Goal: Transaction & Acquisition: Book appointment/travel/reservation

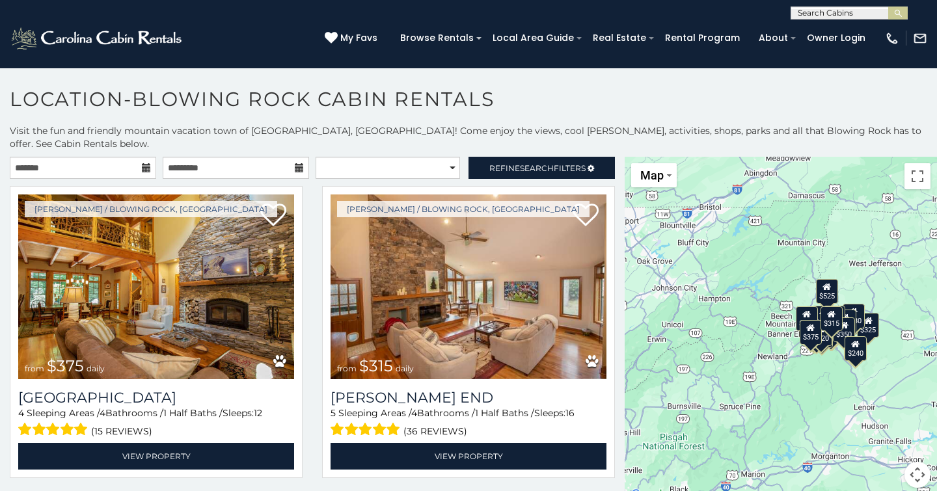
click at [144, 163] on icon at bounding box center [146, 167] width 9 height 9
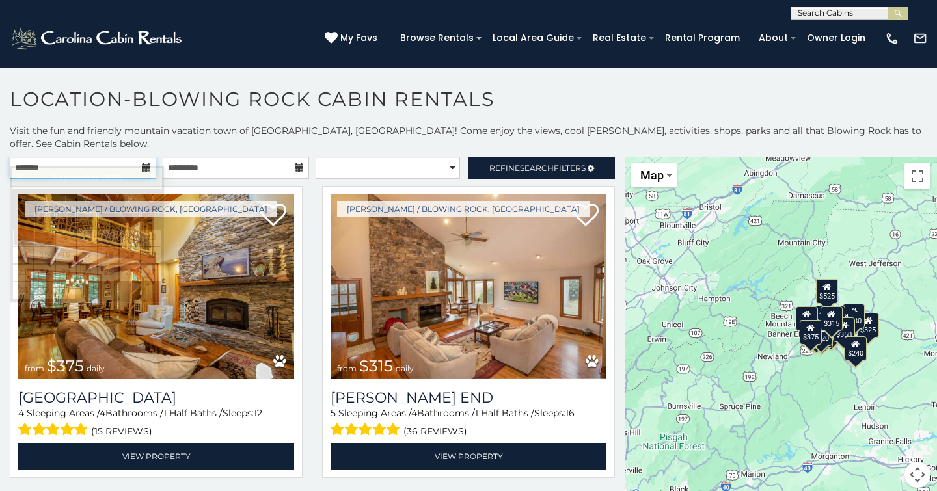
click at [51, 157] on input "text" at bounding box center [83, 168] width 146 height 22
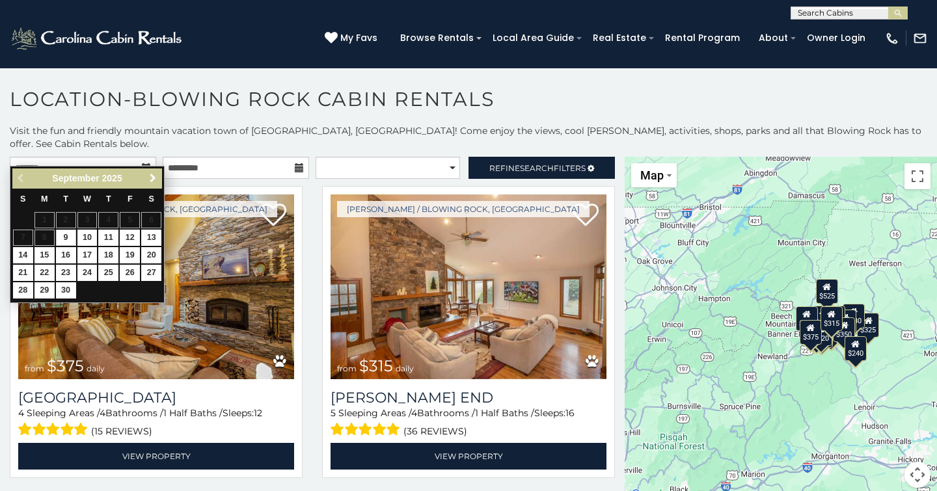
click at [155, 178] on span "Next" at bounding box center [153, 178] width 10 height 10
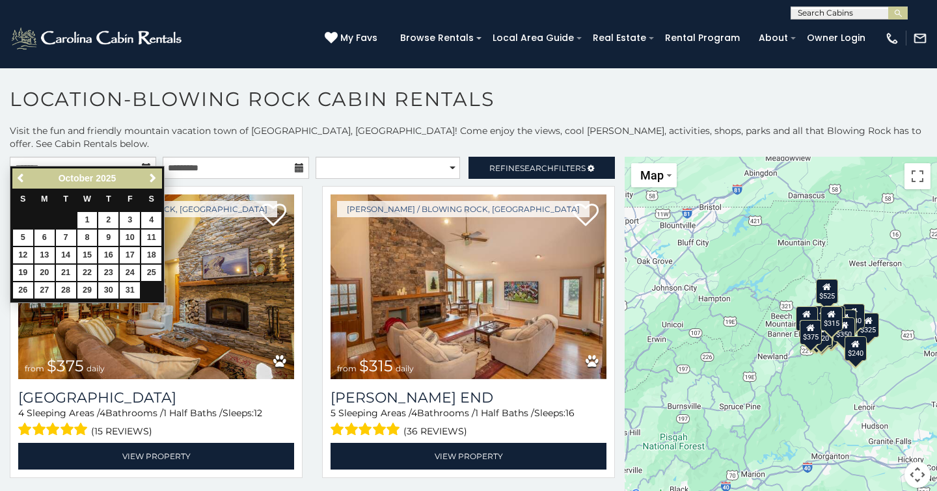
click at [129, 239] on link "10" at bounding box center [130, 238] width 20 height 16
type input "**********"
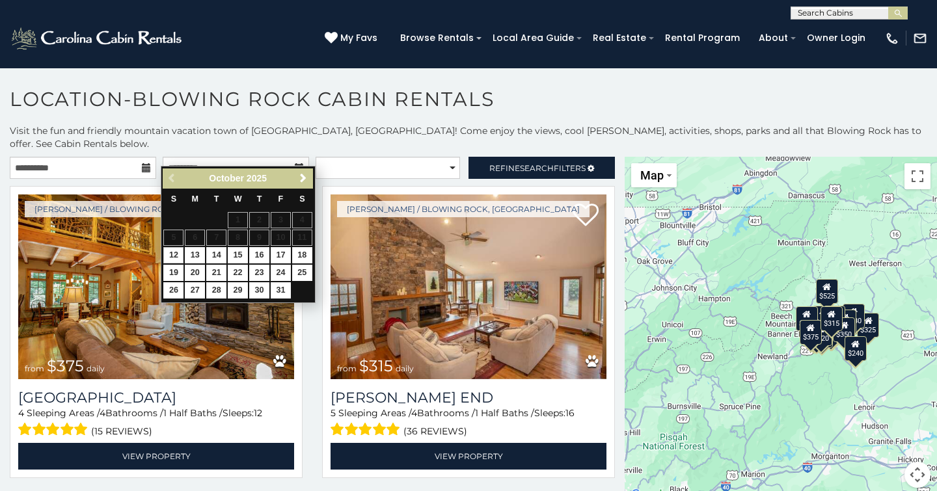
click at [176, 259] on link "12" at bounding box center [173, 255] width 20 height 16
type input "**********"
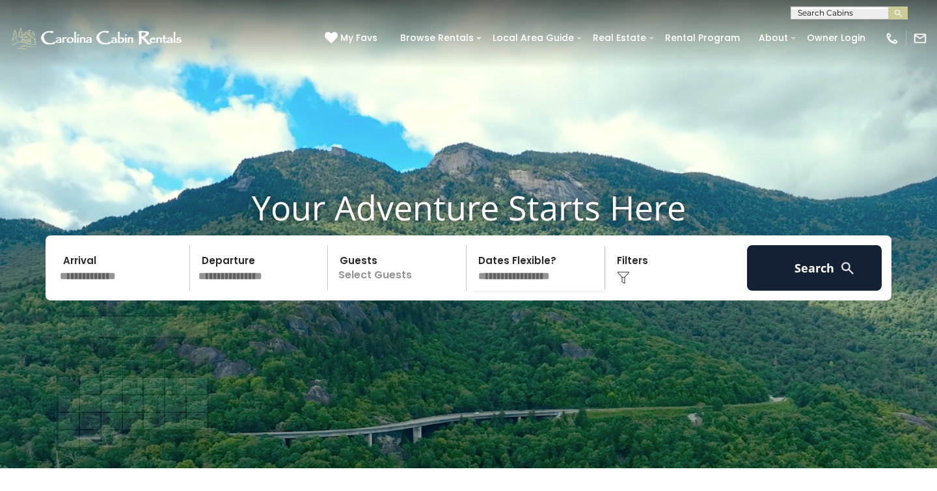
click at [88, 291] on input "text" at bounding box center [122, 268] width 135 height 46
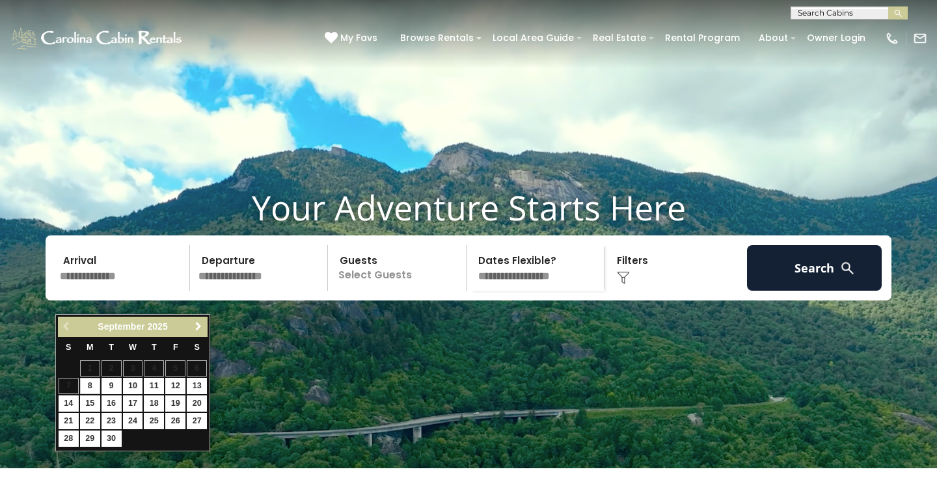
click at [196, 325] on span "Next" at bounding box center [198, 326] width 10 height 10
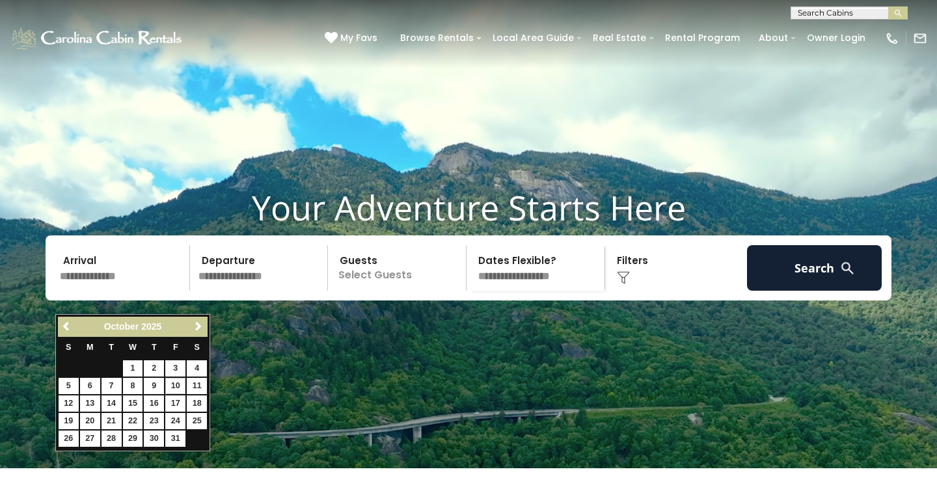
click at [177, 385] on link "10" at bounding box center [175, 386] width 20 height 16
type input "********"
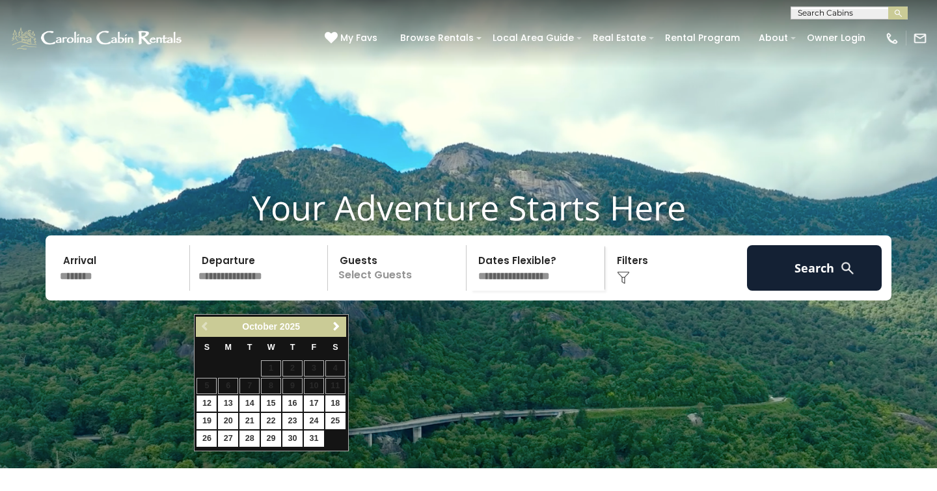
click at [205, 402] on link "12" at bounding box center [206, 404] width 20 height 16
type input "********"
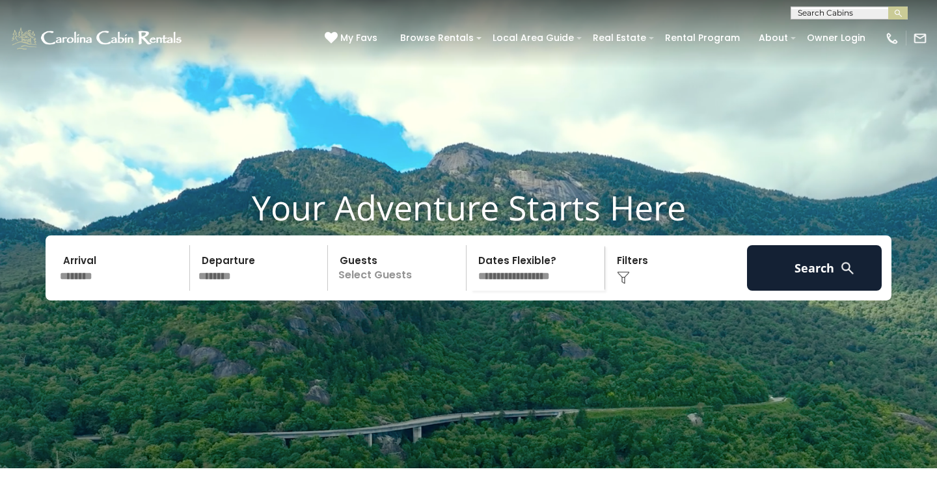
click at [382, 291] on p "Select Guests" at bounding box center [399, 268] width 134 height 46
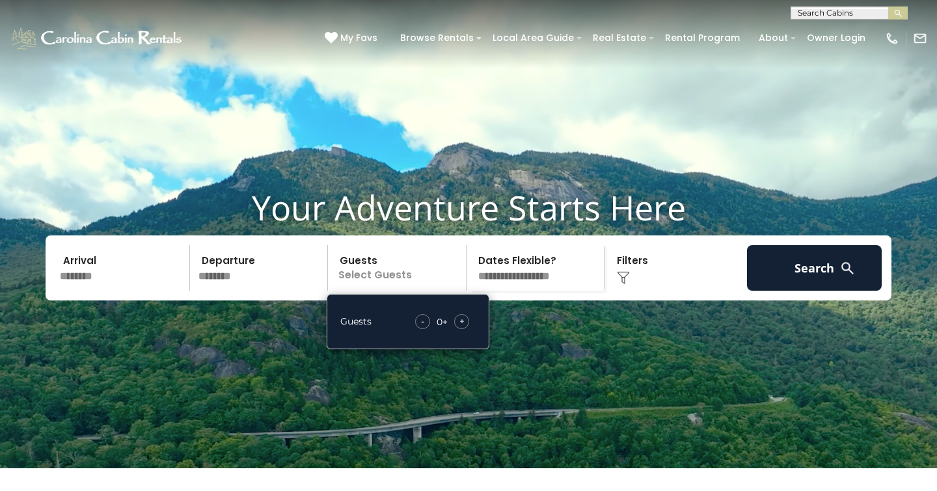
click at [461, 328] on span "+" at bounding box center [461, 321] width 5 height 13
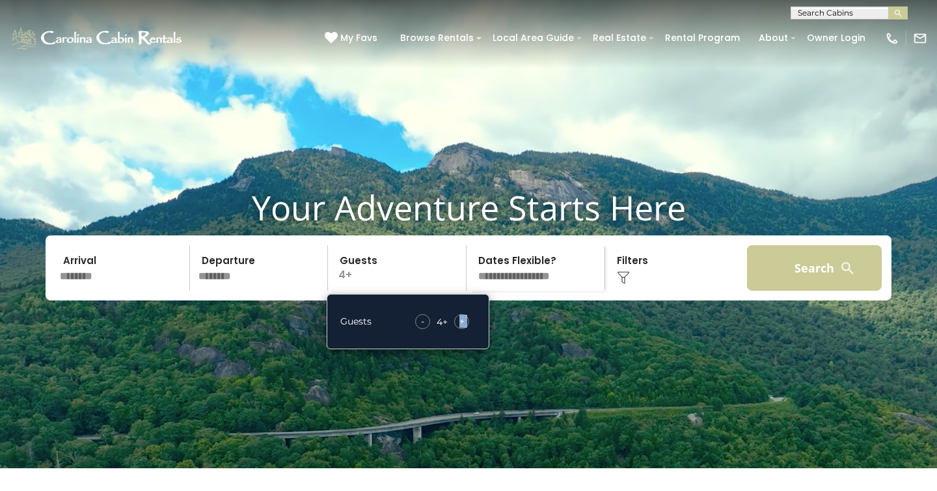
click at [792, 285] on button "Search" at bounding box center [814, 268] width 135 height 46
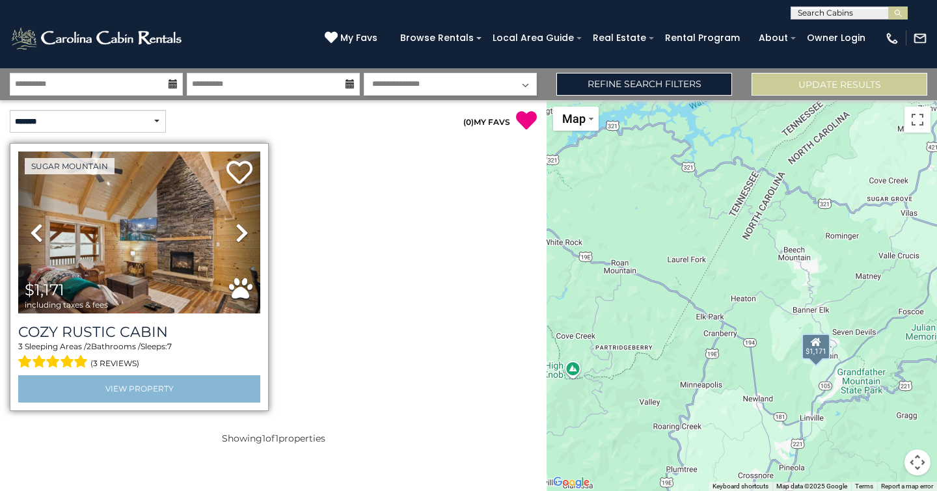
click at [96, 384] on link "View Property" at bounding box center [139, 388] width 242 height 27
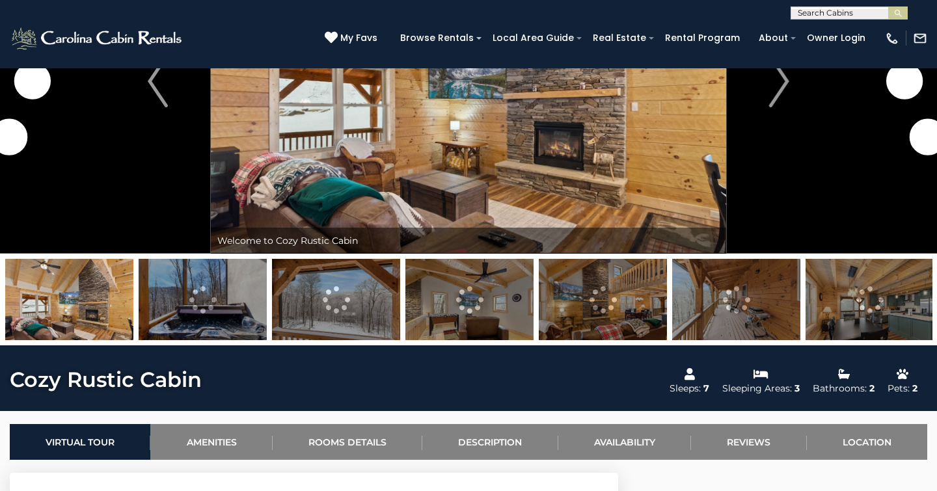
click at [92, 294] on img at bounding box center [69, 299] width 128 height 81
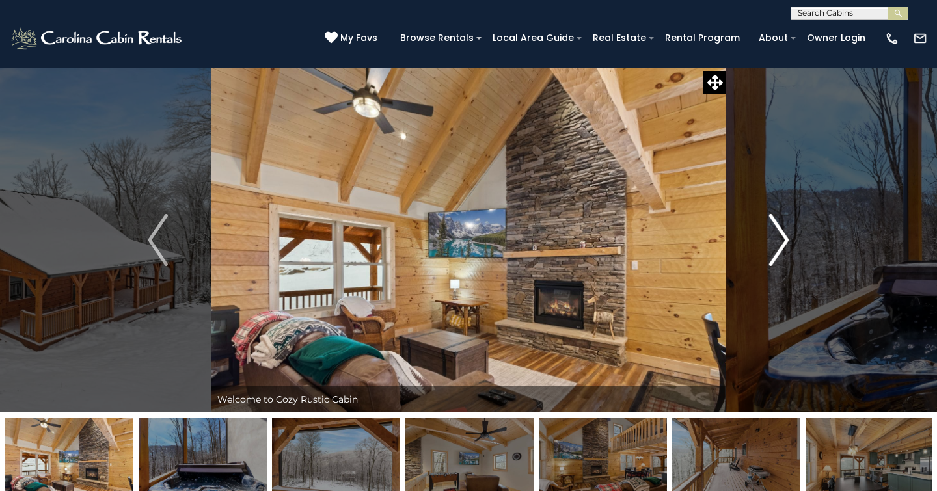
click at [784, 237] on img "Next" at bounding box center [779, 240] width 20 height 52
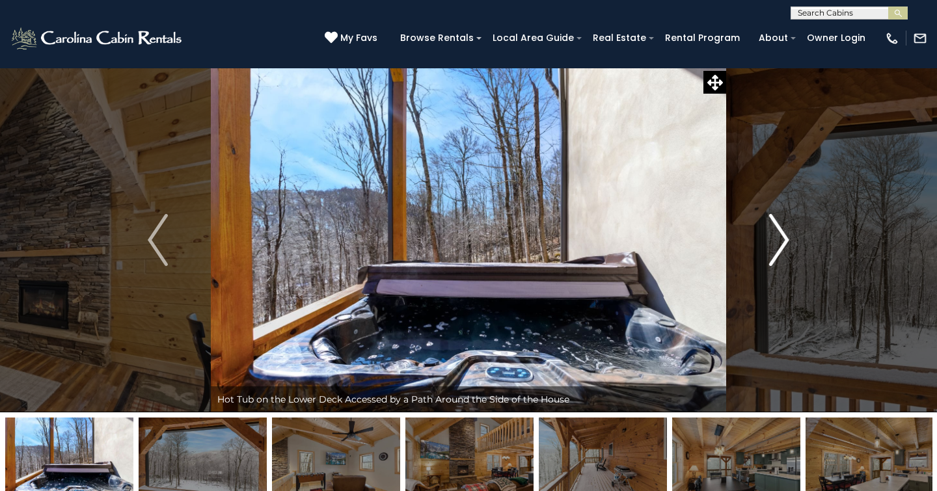
click at [784, 237] on img "Next" at bounding box center [779, 240] width 20 height 52
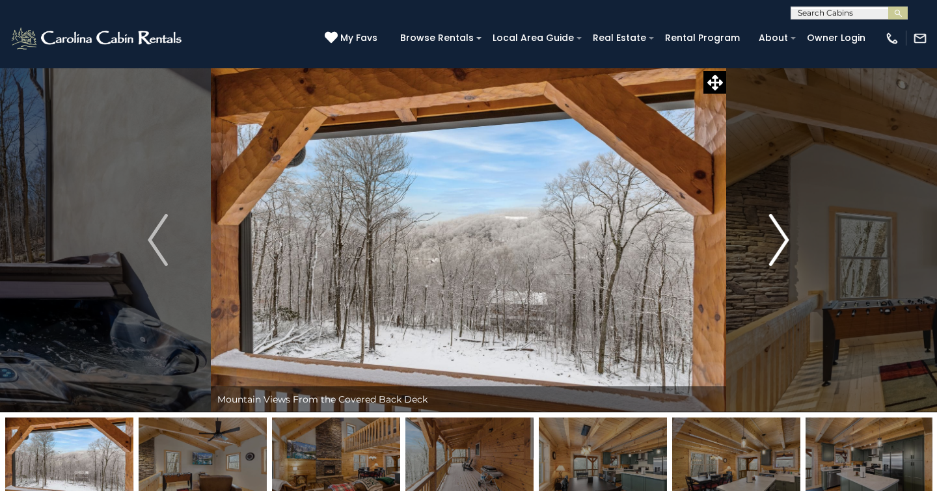
click at [784, 237] on img "Next" at bounding box center [779, 240] width 20 height 52
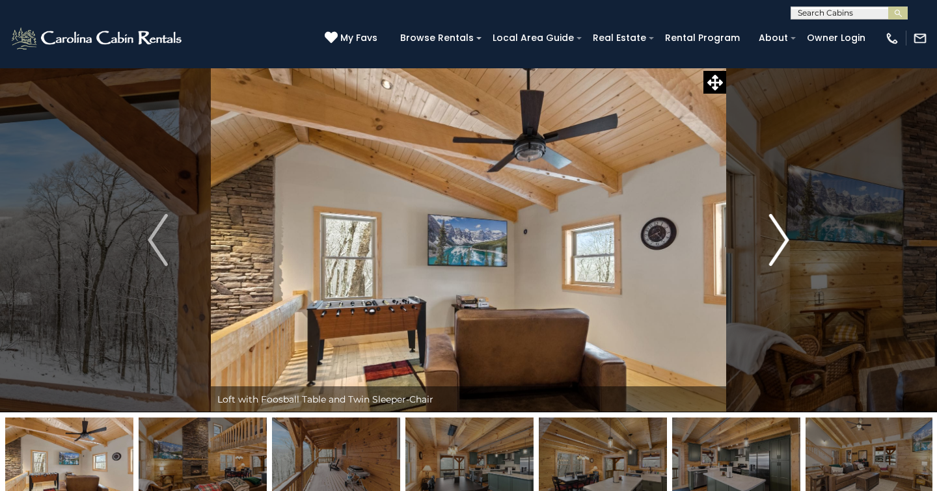
click at [784, 237] on img "Next" at bounding box center [779, 240] width 20 height 52
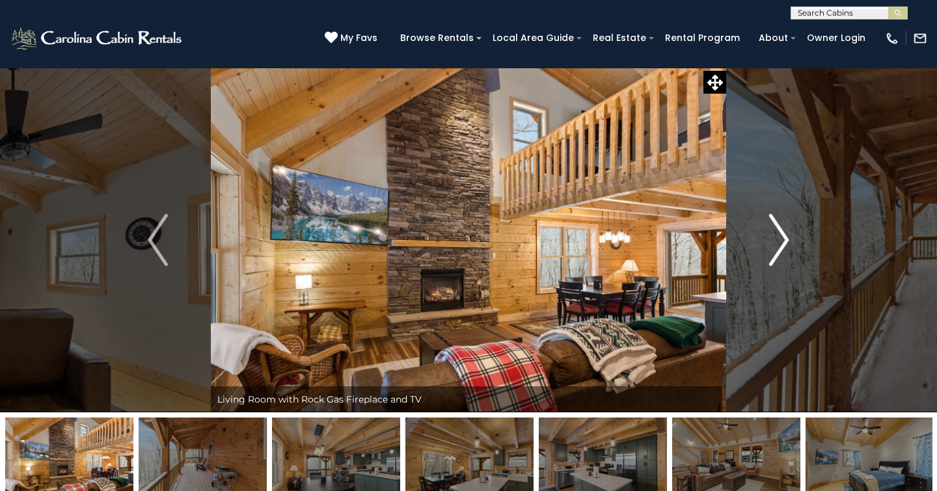
click at [784, 237] on img "Next" at bounding box center [779, 240] width 20 height 52
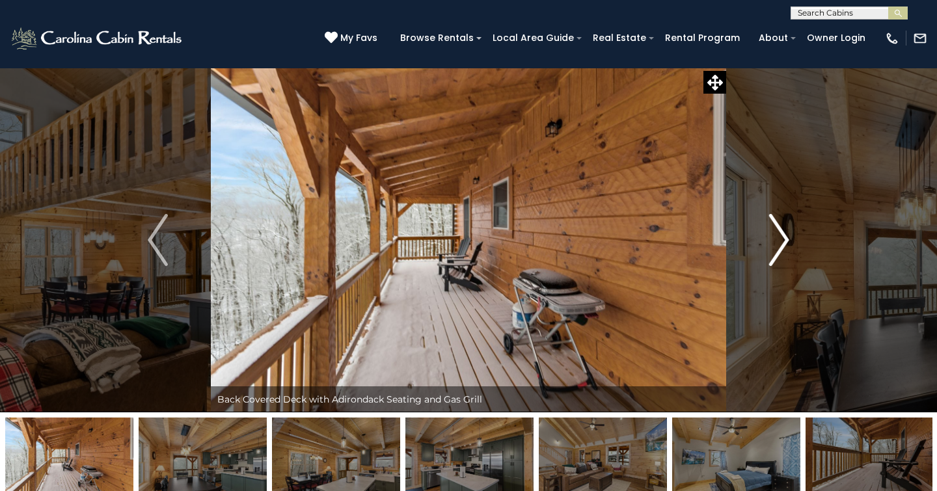
click at [784, 237] on img "Next" at bounding box center [779, 240] width 20 height 52
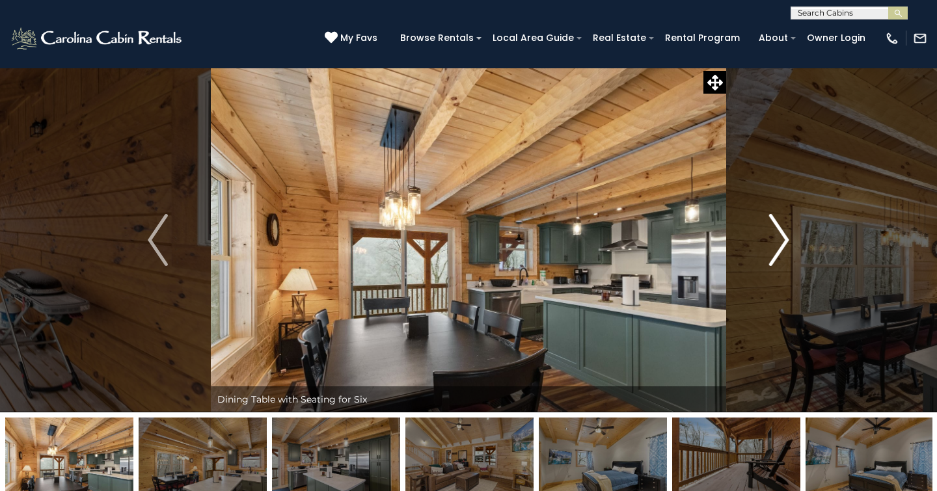
click at [784, 237] on img "Next" at bounding box center [779, 240] width 20 height 52
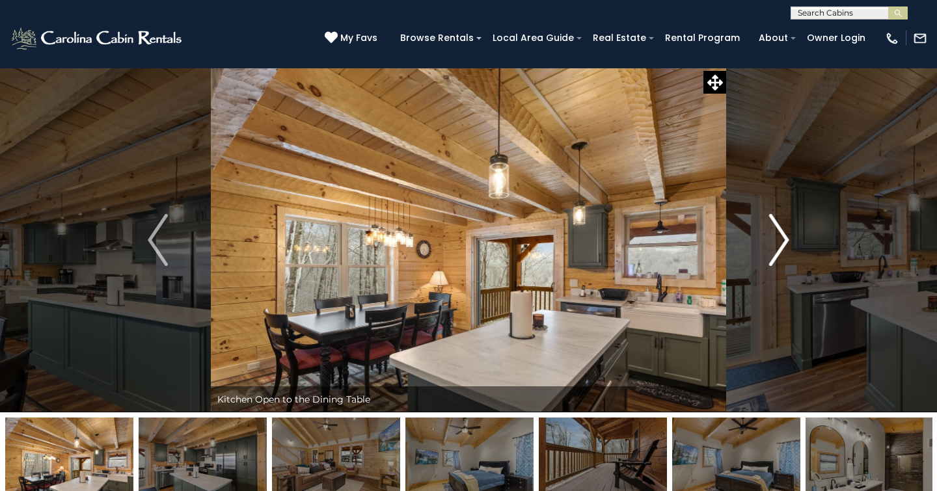
click at [784, 237] on img "Next" at bounding box center [779, 240] width 20 height 52
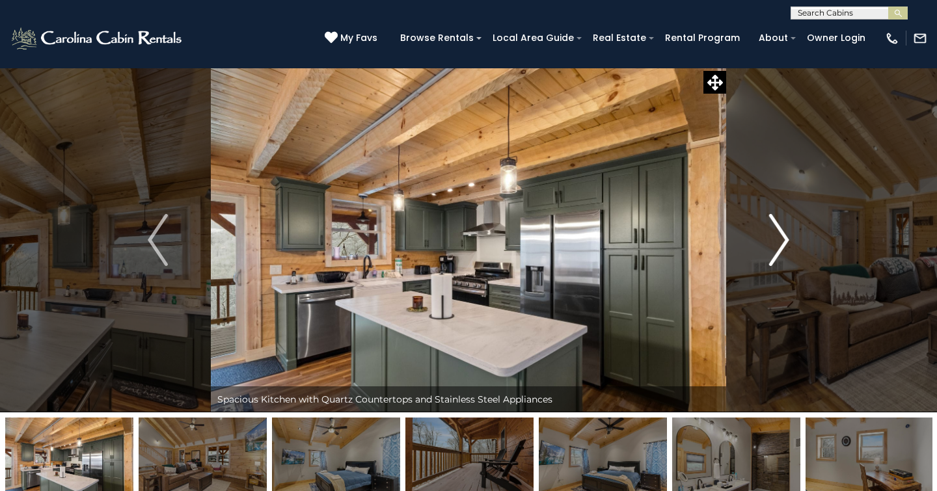
click at [784, 237] on img "Next" at bounding box center [779, 240] width 20 height 52
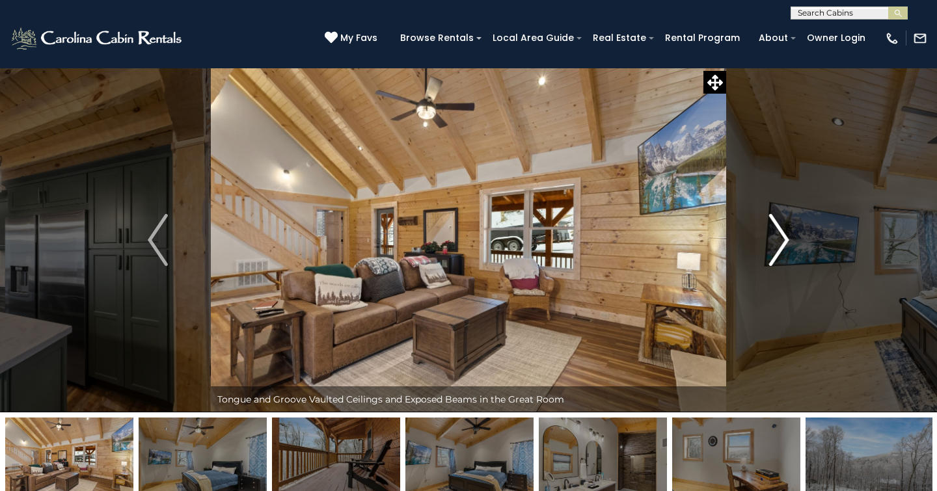
click at [784, 237] on img "Next" at bounding box center [779, 240] width 20 height 52
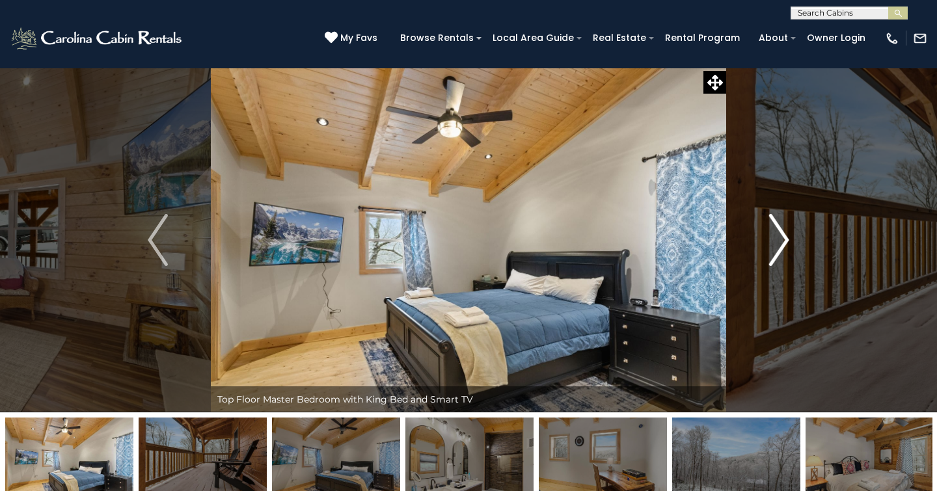
click at [779, 247] on img "Next" at bounding box center [779, 240] width 20 height 52
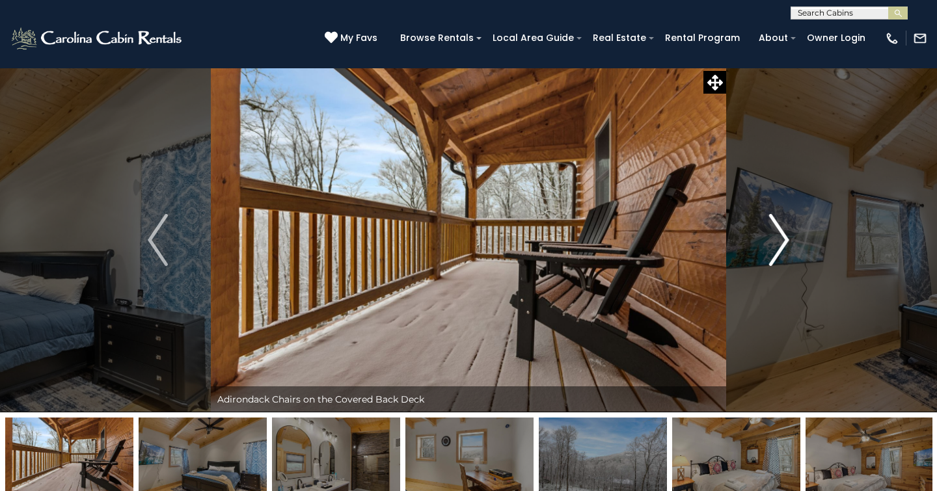
click at [779, 243] on img "Next" at bounding box center [779, 240] width 20 height 52
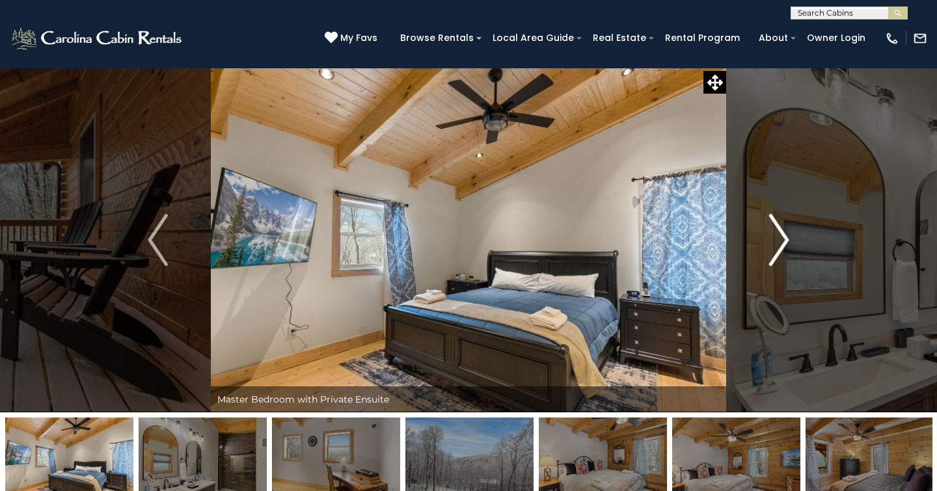
click at [779, 243] on img "Next" at bounding box center [779, 240] width 20 height 52
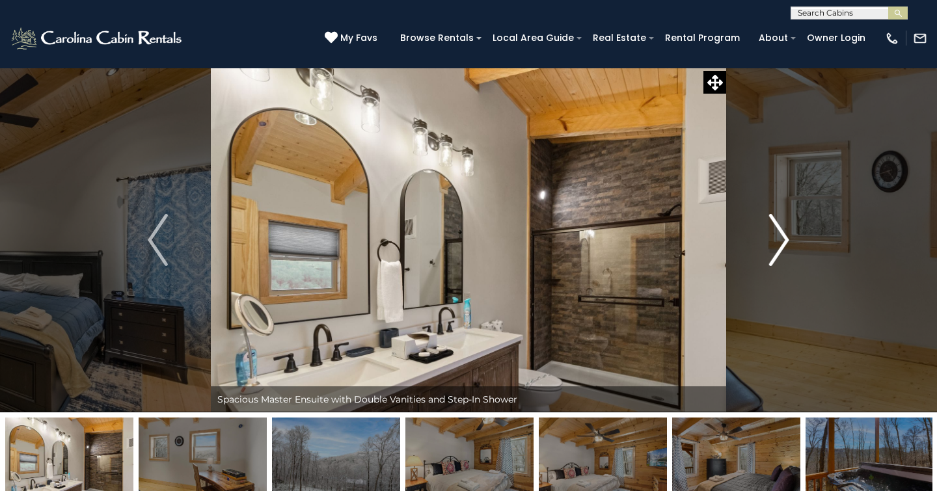
click at [779, 243] on img "Next" at bounding box center [779, 240] width 20 height 52
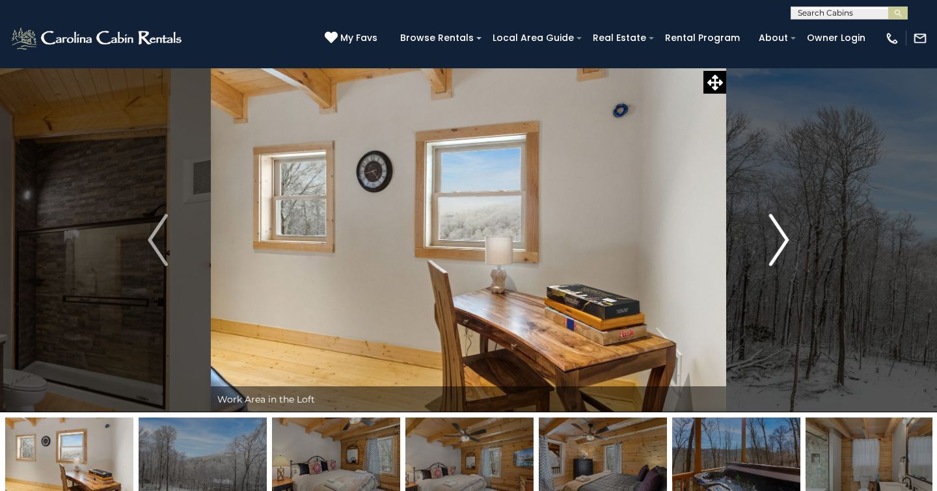
click at [779, 243] on img "Next" at bounding box center [779, 240] width 20 height 52
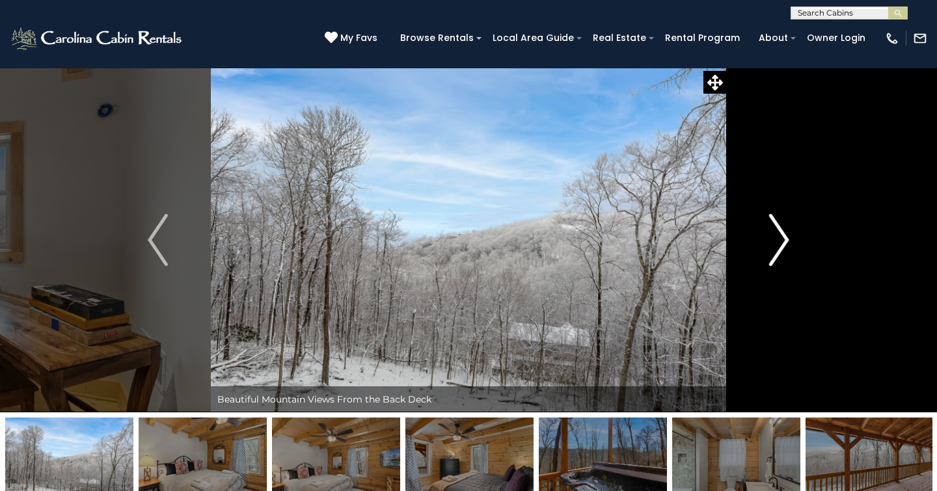
click at [779, 243] on img "Next" at bounding box center [779, 240] width 20 height 52
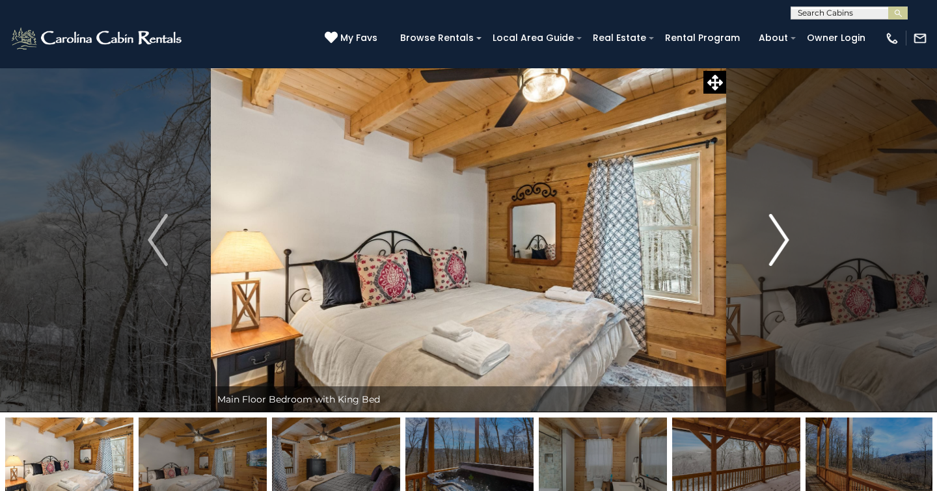
click at [779, 243] on img "Next" at bounding box center [779, 240] width 20 height 52
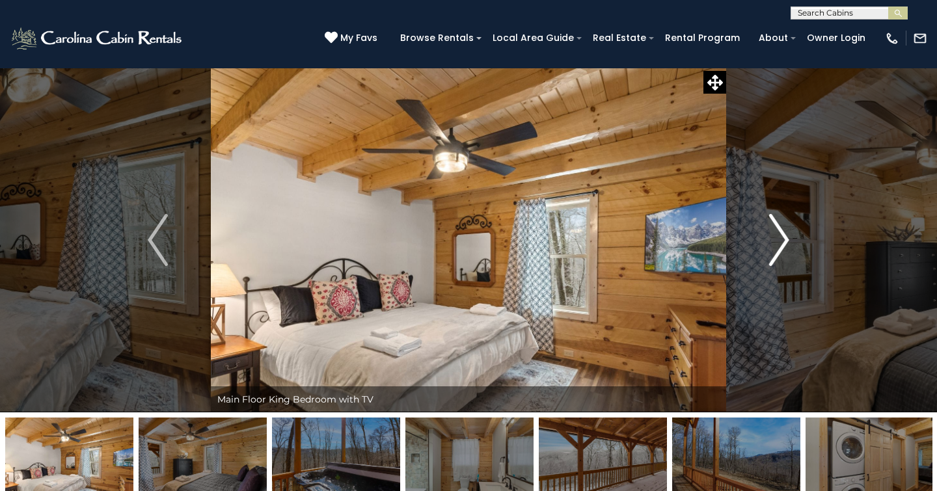
click at [779, 243] on img "Next" at bounding box center [779, 240] width 20 height 52
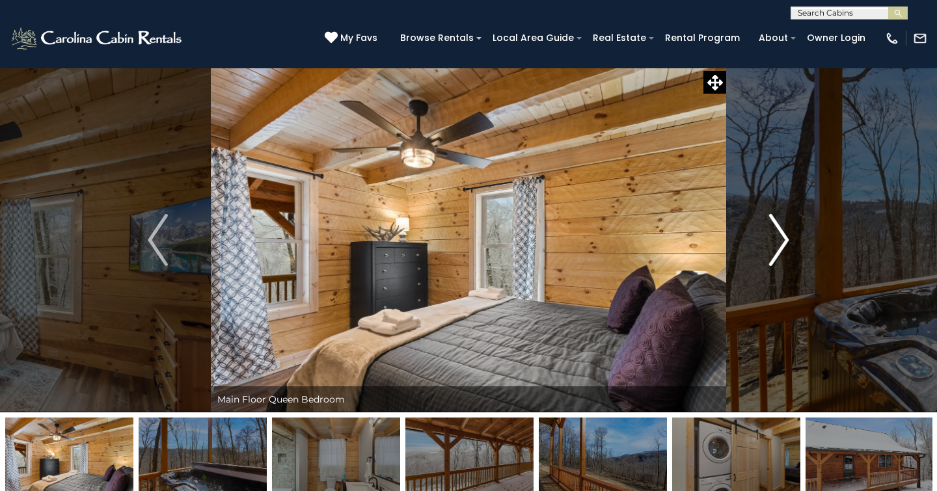
click at [779, 243] on img "Next" at bounding box center [779, 240] width 20 height 52
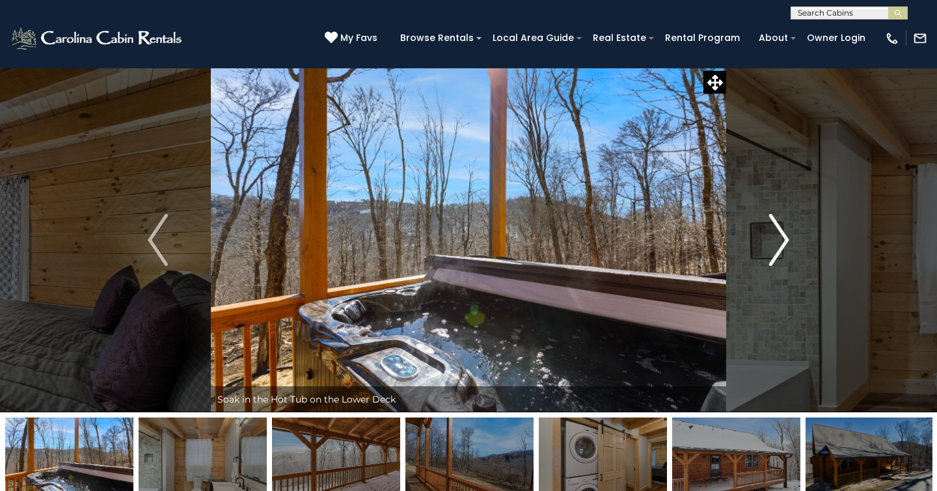
click at [779, 243] on img "Next" at bounding box center [779, 240] width 20 height 52
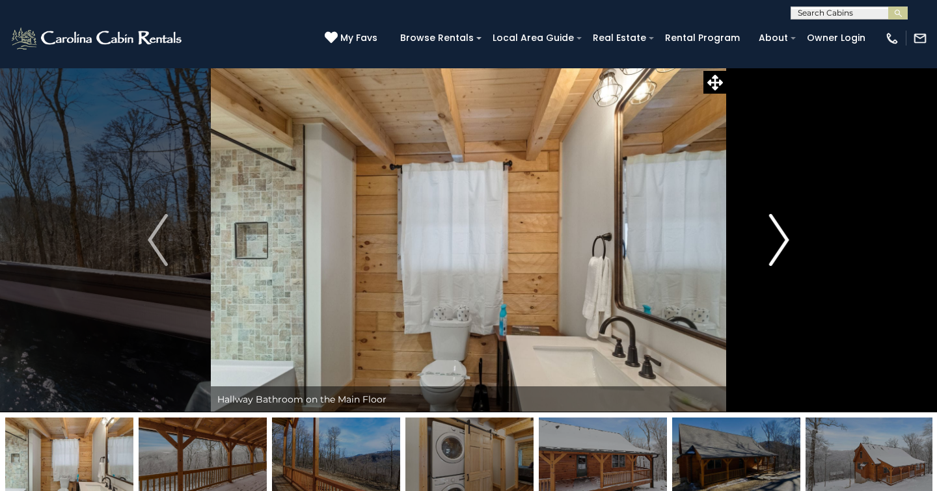
click at [779, 243] on img "Next" at bounding box center [779, 240] width 20 height 52
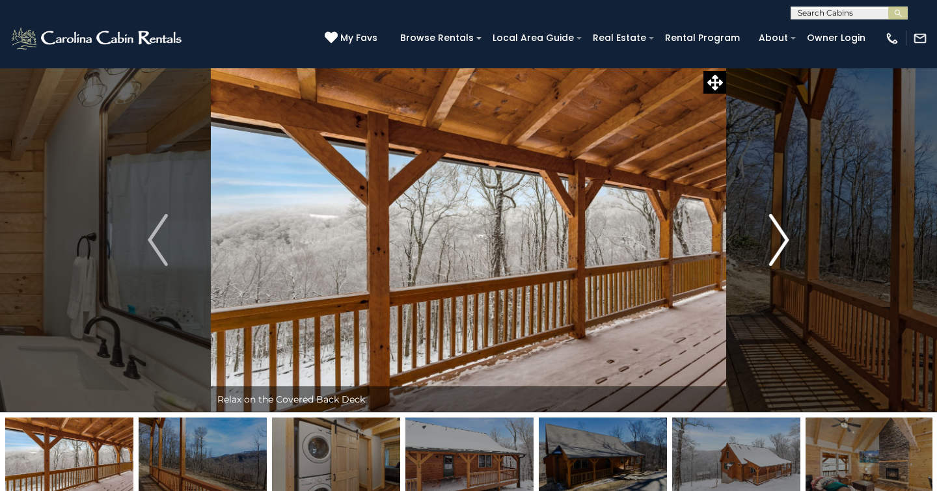
click at [779, 243] on img "Next" at bounding box center [779, 240] width 20 height 52
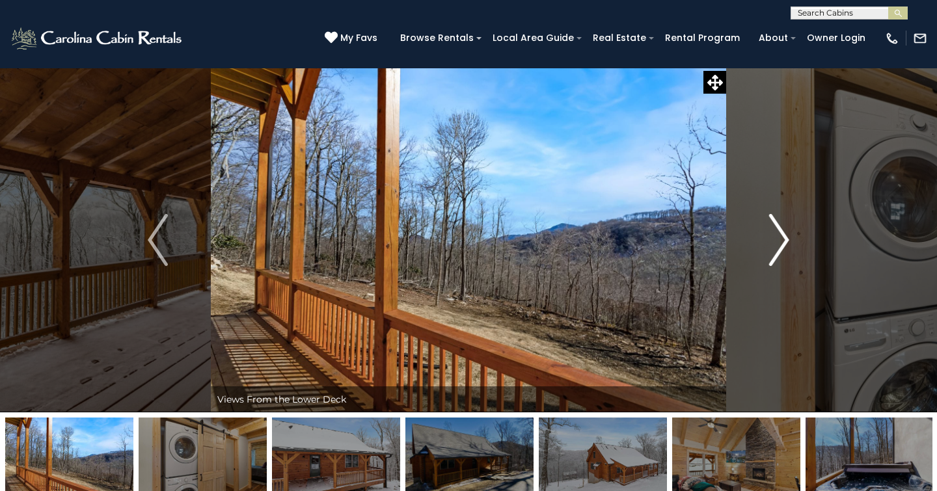
click at [779, 243] on img "Next" at bounding box center [779, 240] width 20 height 52
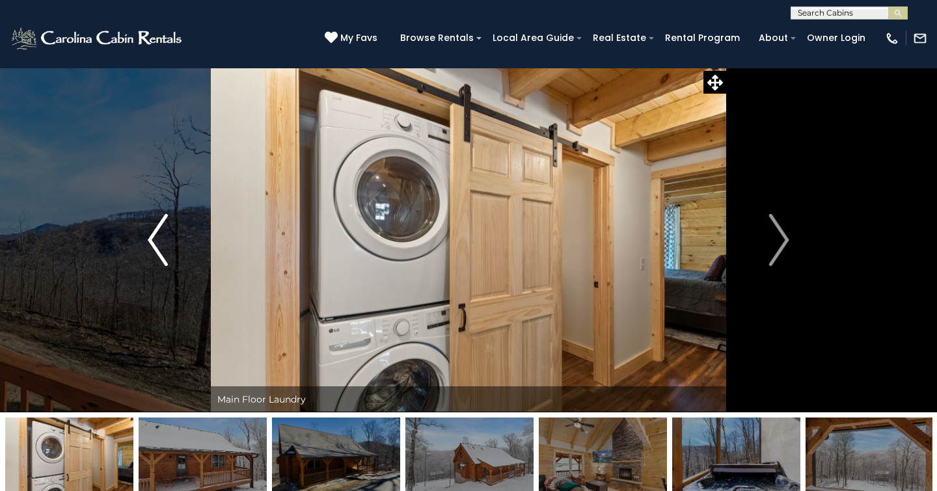
click at [156, 237] on img "Previous" at bounding box center [158, 240] width 20 height 52
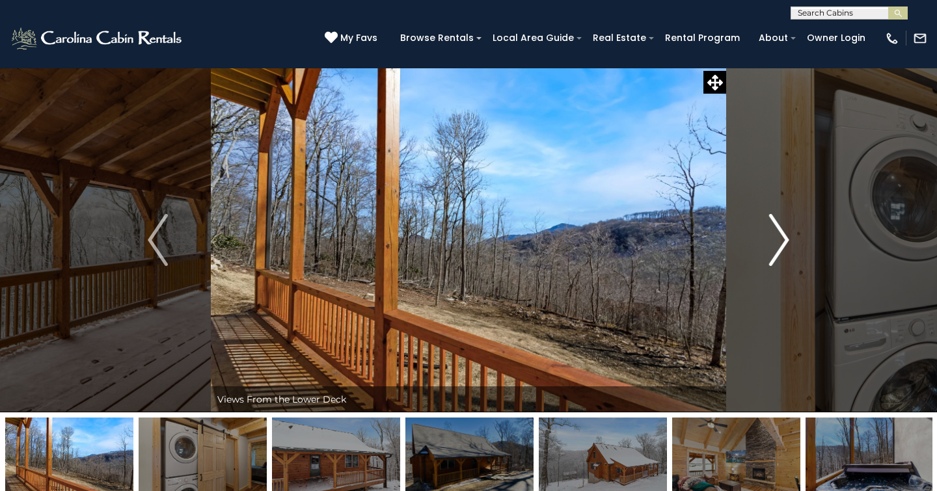
click at [776, 229] on img "Next" at bounding box center [779, 240] width 20 height 52
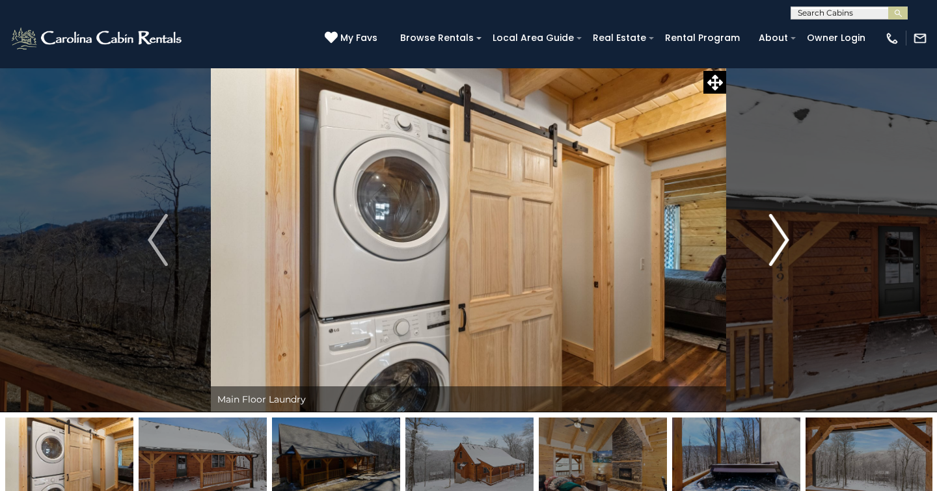
click at [776, 229] on img "Next" at bounding box center [779, 240] width 20 height 52
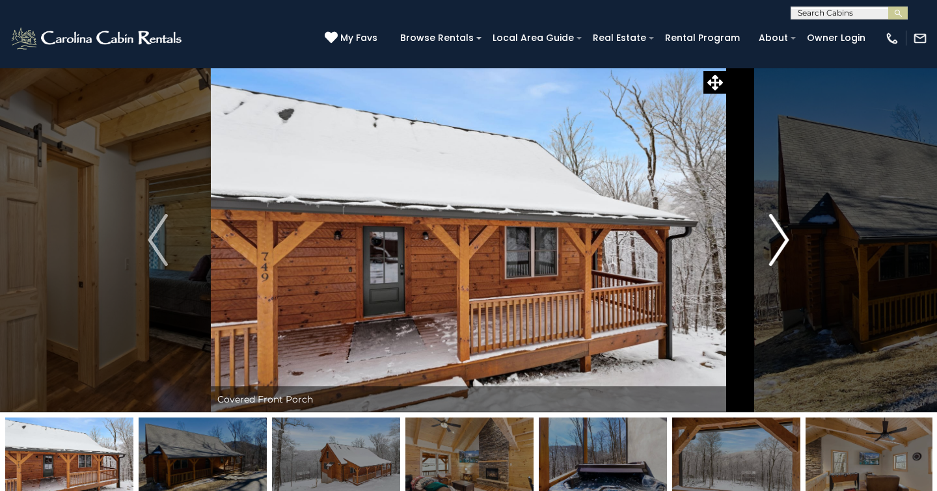
click at [776, 229] on img "Next" at bounding box center [779, 240] width 20 height 52
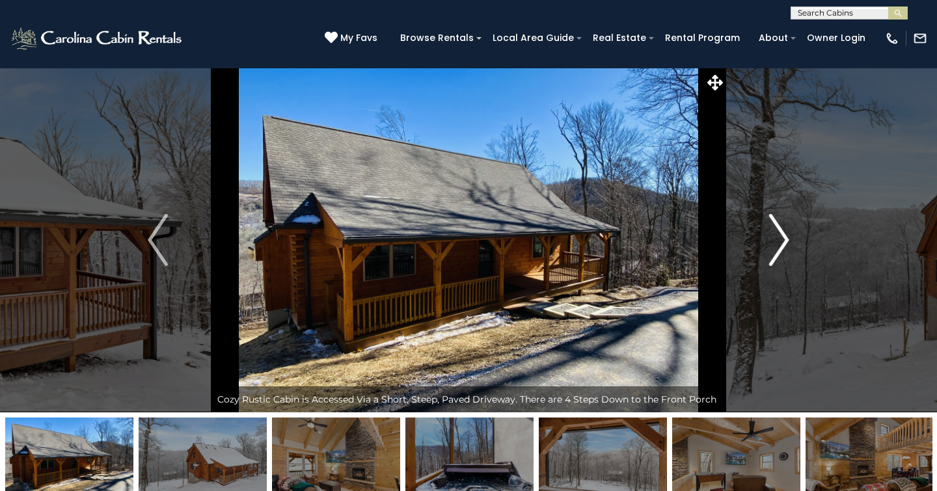
click at [776, 229] on img "Next" at bounding box center [779, 240] width 20 height 52
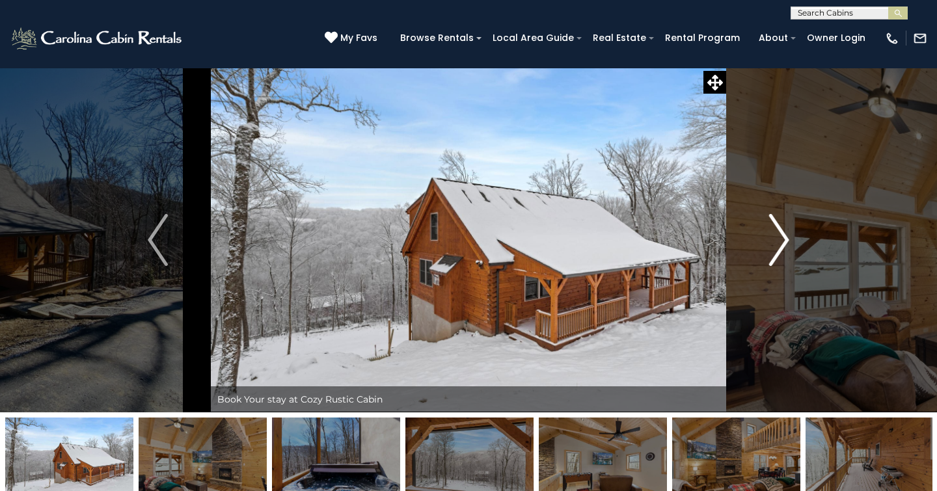
click at [776, 229] on img "Next" at bounding box center [779, 240] width 20 height 52
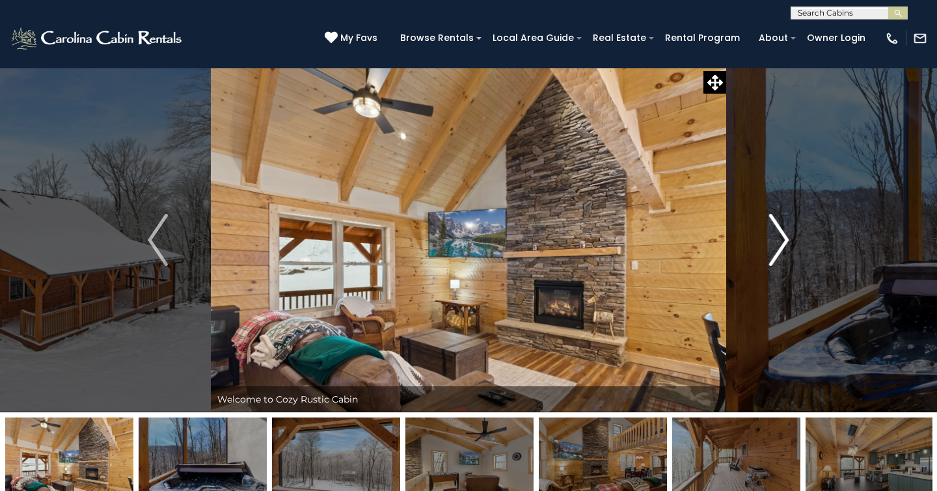
click at [776, 229] on img "Next" at bounding box center [779, 240] width 20 height 52
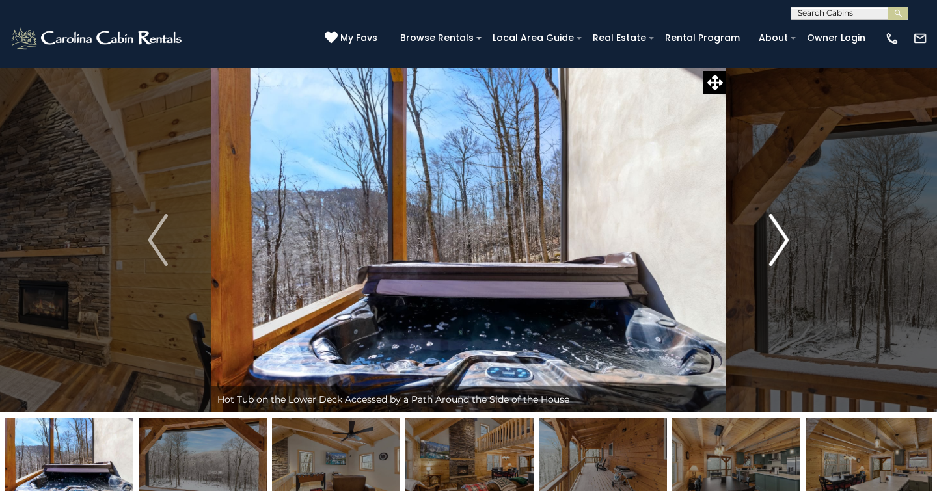
click at [776, 229] on img "Next" at bounding box center [779, 240] width 20 height 52
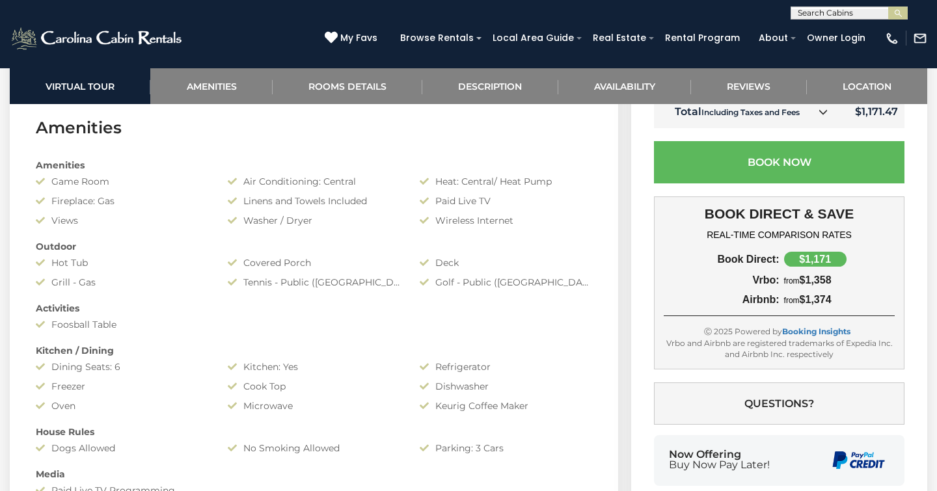
scroll to position [938, 0]
